Goal: Find specific page/section: Find specific page/section

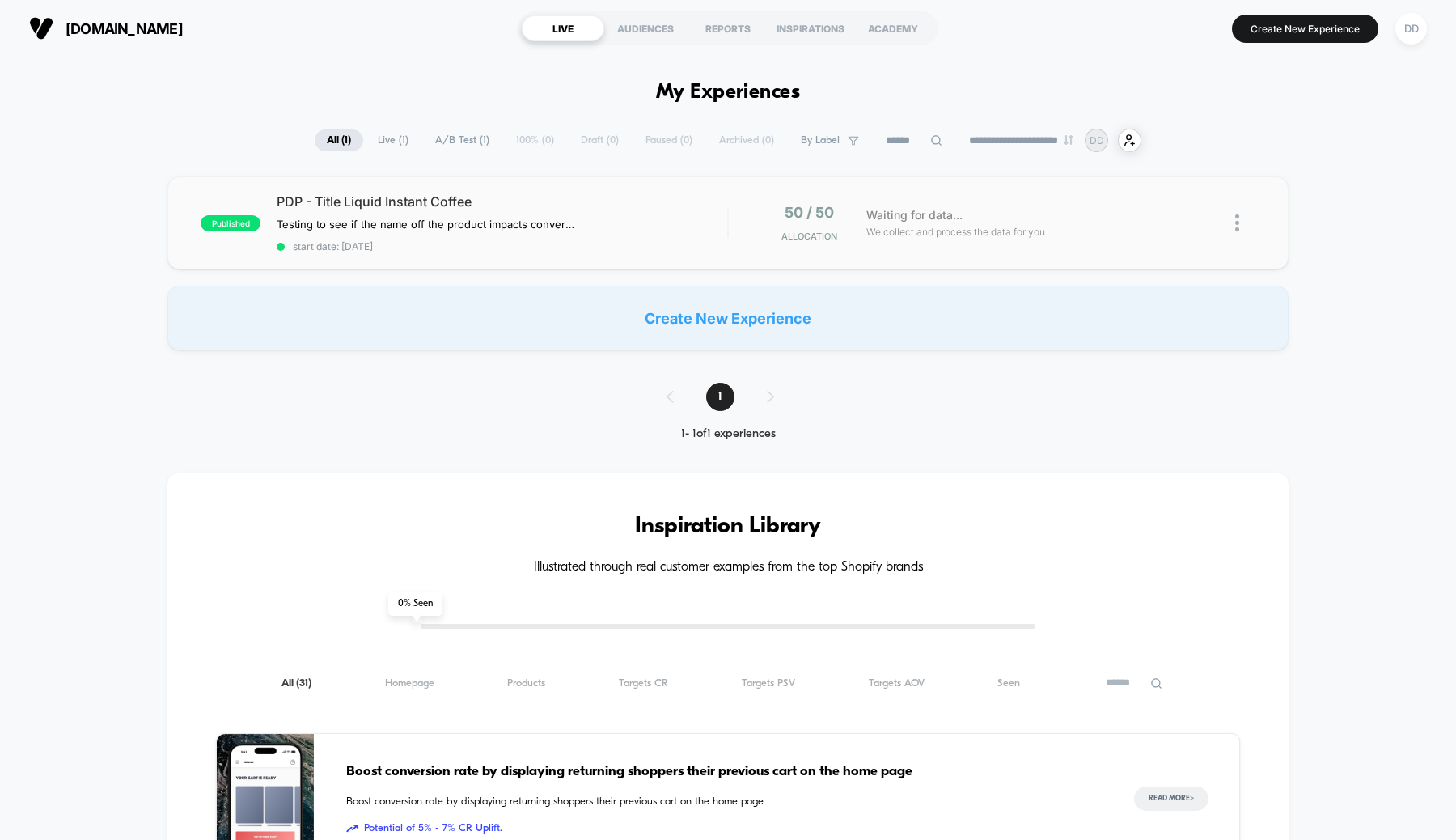
click at [1234, 224] on div at bounding box center [1227, 223] width 57 height 38
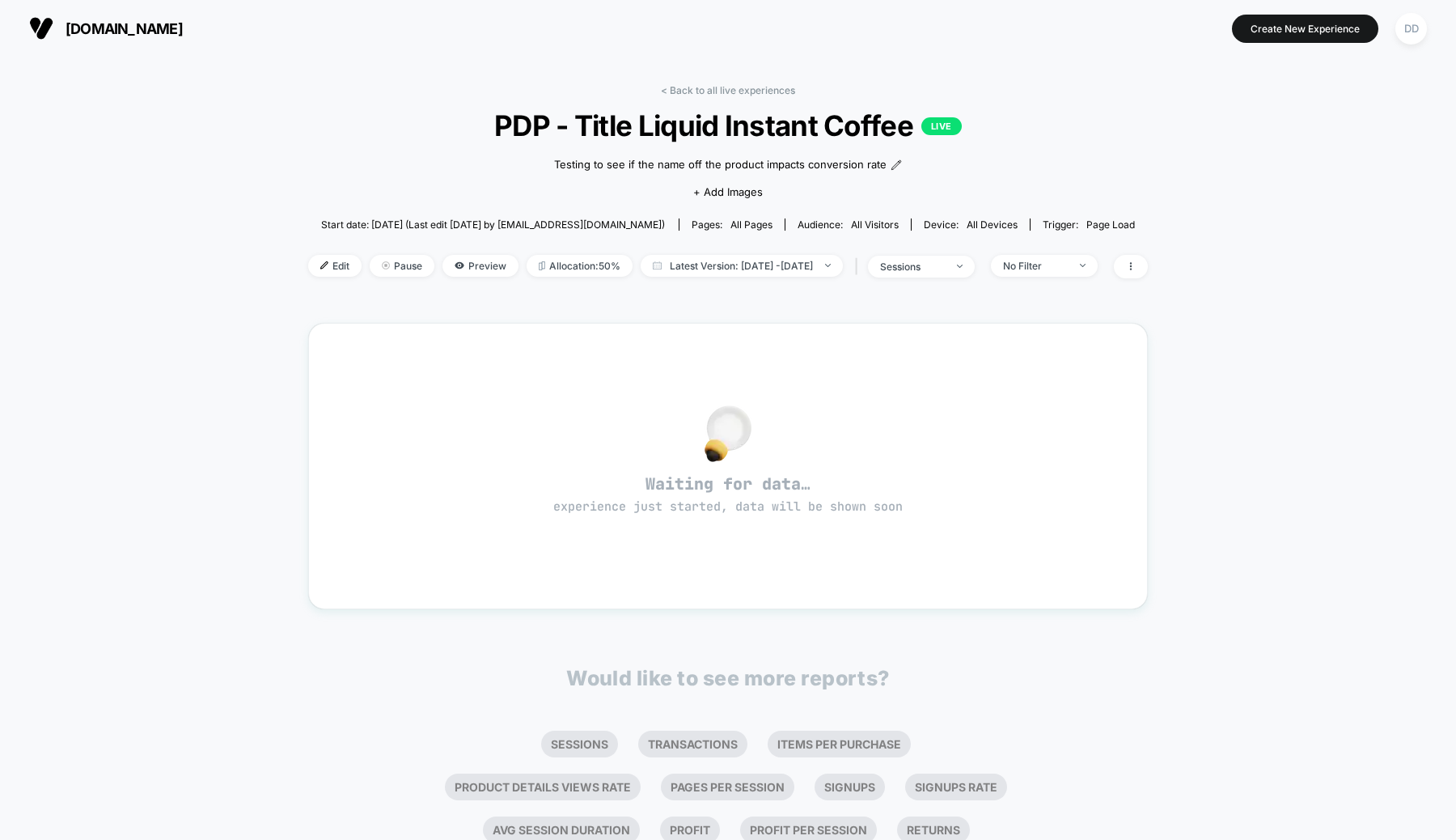
click at [94, 171] on div "< Back to all live experiences PDP - Title Liquid Instant Coffee LIVE Testing t…" at bounding box center [728, 521] width 1456 height 929
click at [1014, 57] on div "< Back to all live experiences PDP - Title Liquid Instant Coffee LIVE Testing t…" at bounding box center [728, 521] width 1456 height 929
